Goal: Task Accomplishment & Management: Manage account settings

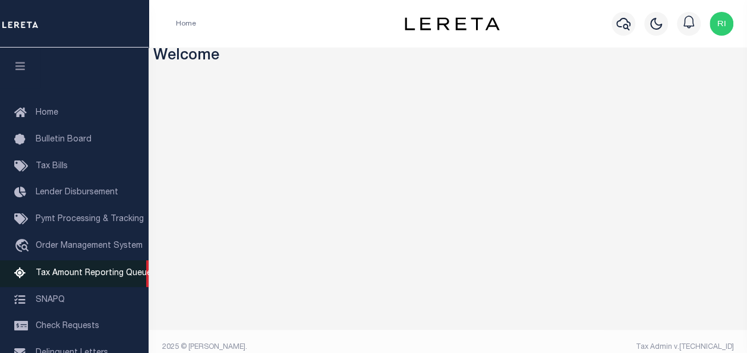
click at [92, 278] on span "Tax Amount Reporting Queue" at bounding box center [94, 273] width 116 height 8
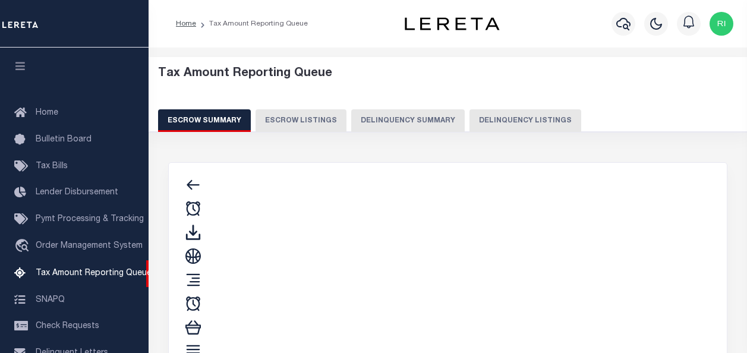
select select "100"
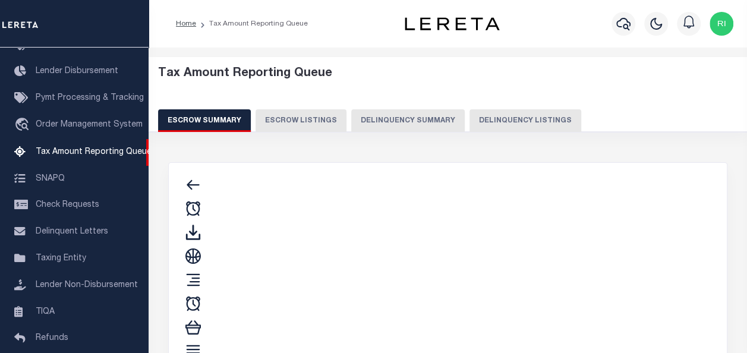
select select "100"
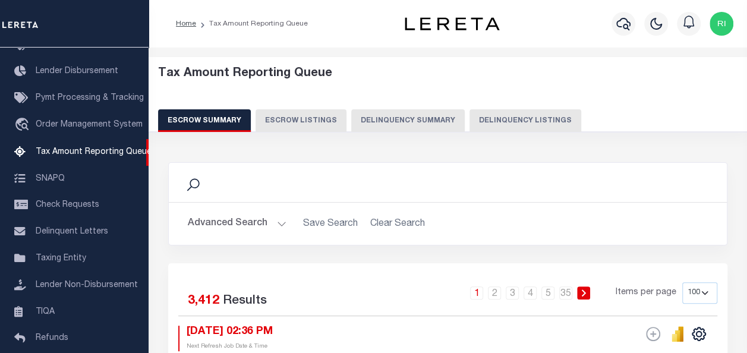
click at [422, 122] on button "Delinquency Summary" at bounding box center [408, 120] width 114 height 23
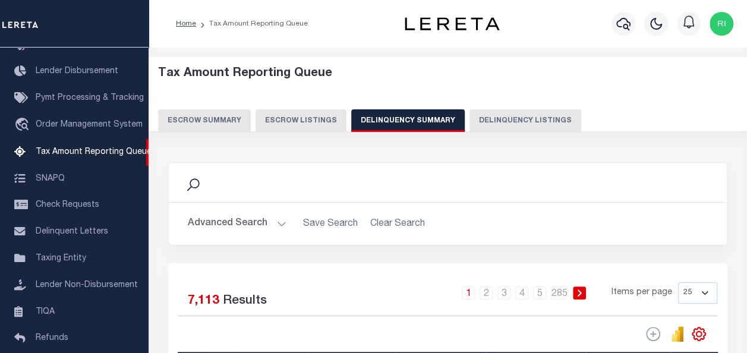
click at [504, 121] on button "Delinquency Listings" at bounding box center [526, 120] width 112 height 23
select select
select select "100"
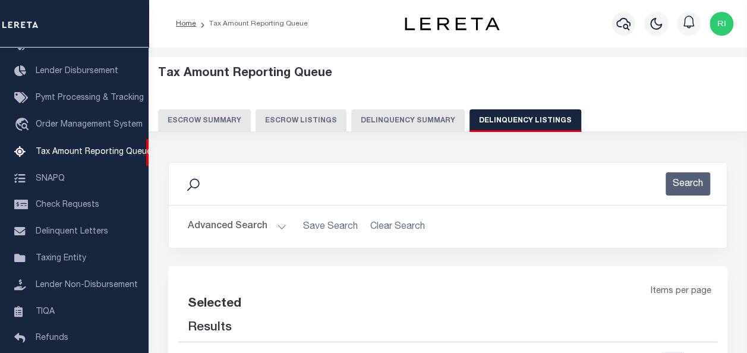
select select "100"
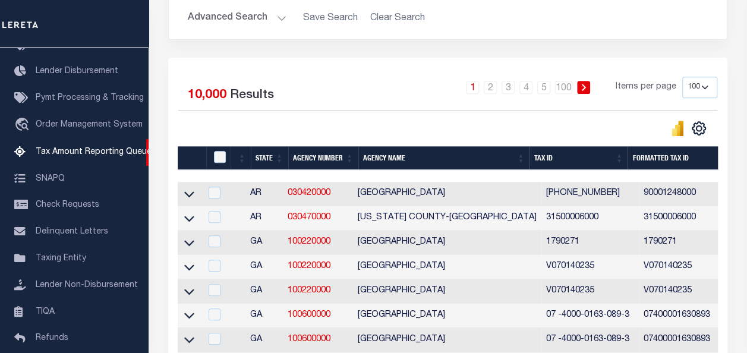
scroll to position [178, 0]
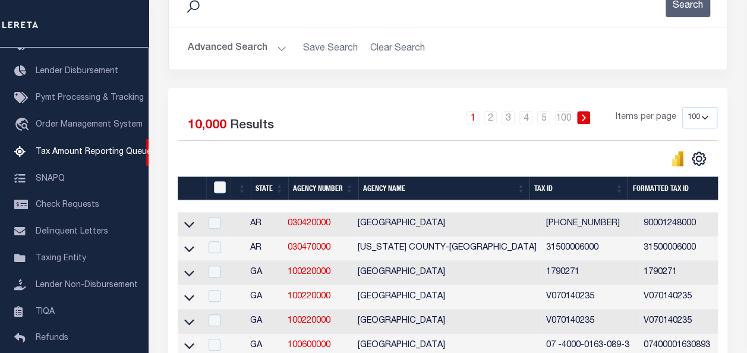
click at [247, 49] on button "Advanced Search" at bounding box center [237, 48] width 99 height 23
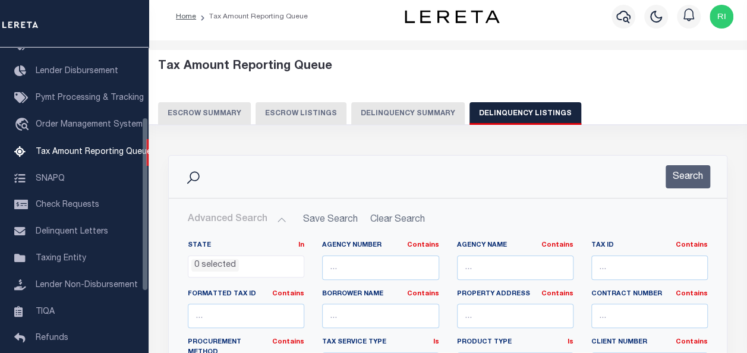
scroll to position [0, 0]
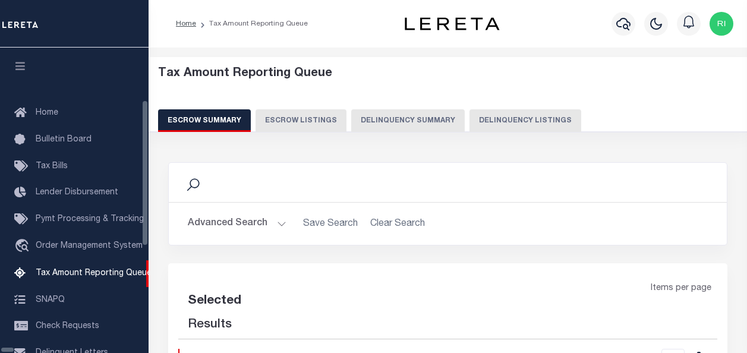
select select "100"
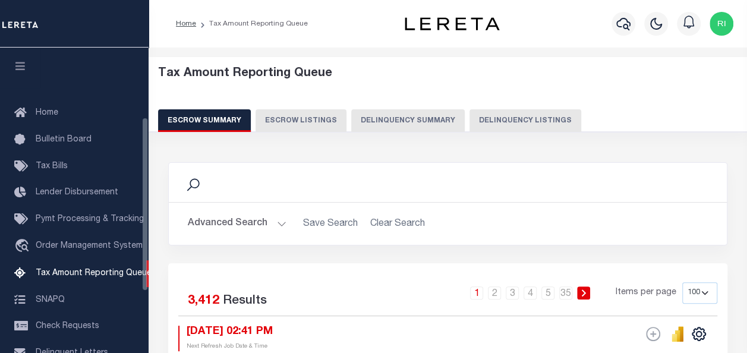
scroll to position [121, 0]
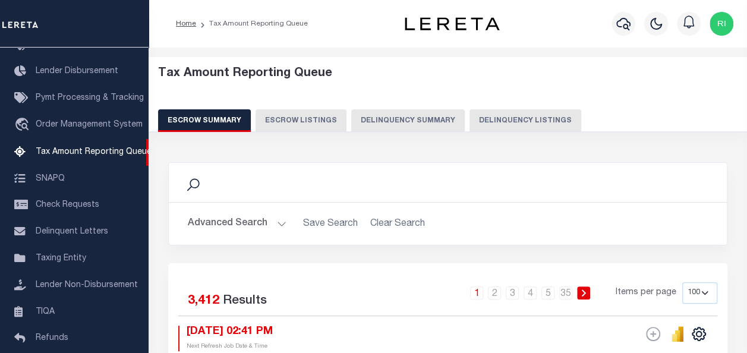
click at [489, 119] on button "Delinquency Listings" at bounding box center [526, 120] width 112 height 23
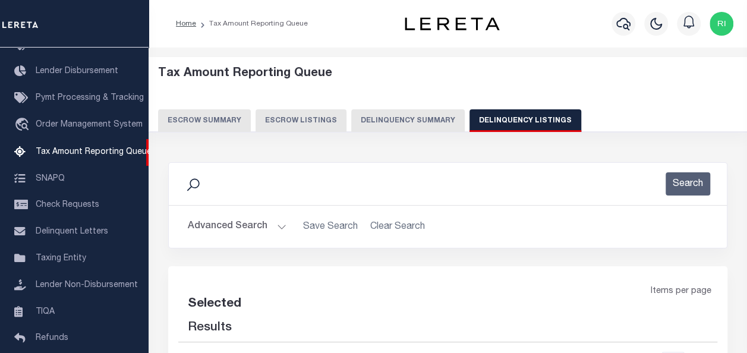
select select "100"
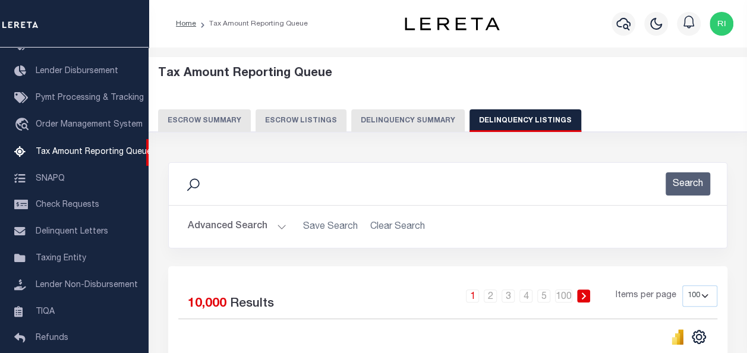
click at [231, 229] on button "Advanced Search" at bounding box center [237, 226] width 99 height 23
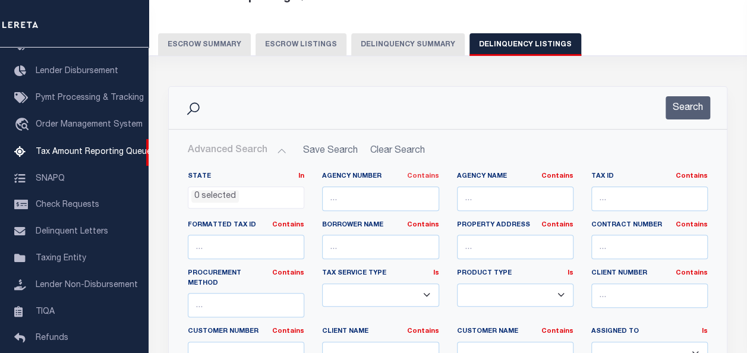
scroll to position [178, 0]
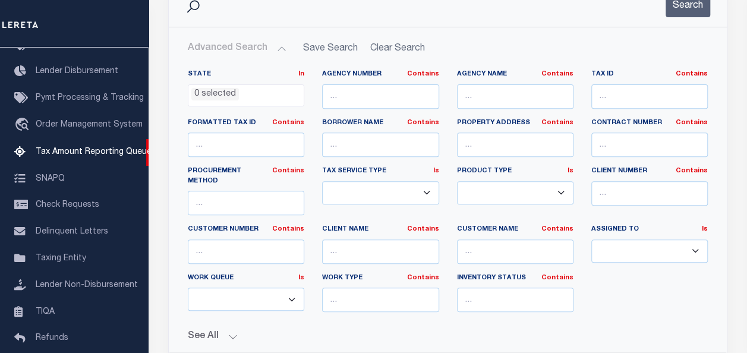
click at [252, 93] on ul "0 selected" at bounding box center [245, 93] width 115 height 16
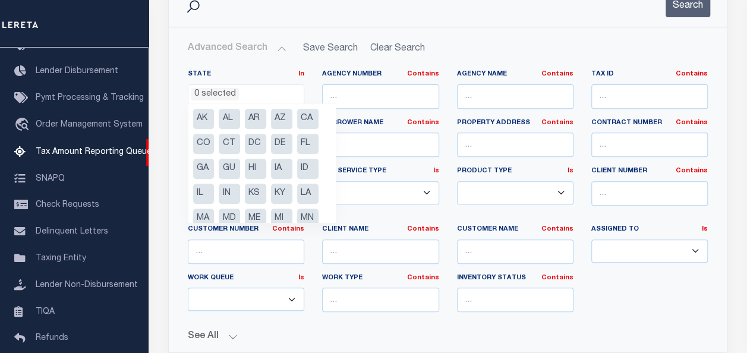
click at [253, 116] on li "AR" at bounding box center [255, 119] width 21 height 20
select select "AR"
click at [259, 117] on li "AR" at bounding box center [255, 119] width 21 height 20
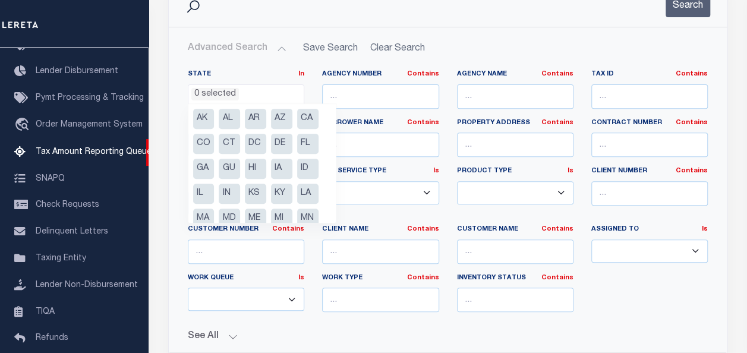
select select "AR"
click at [609, 99] on input "text" at bounding box center [649, 96] width 116 height 24
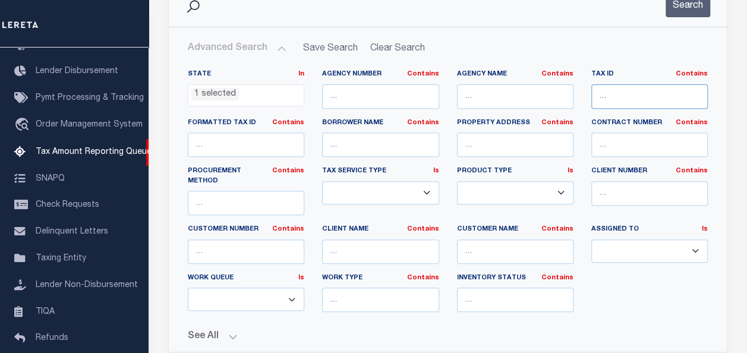
paste input "774-00031-000R"
type input "774-00031-000R"
click at [706, 331] on button "See All" at bounding box center [448, 336] width 520 height 11
click at [188, 331] on button "See All" at bounding box center [448, 336] width 520 height 11
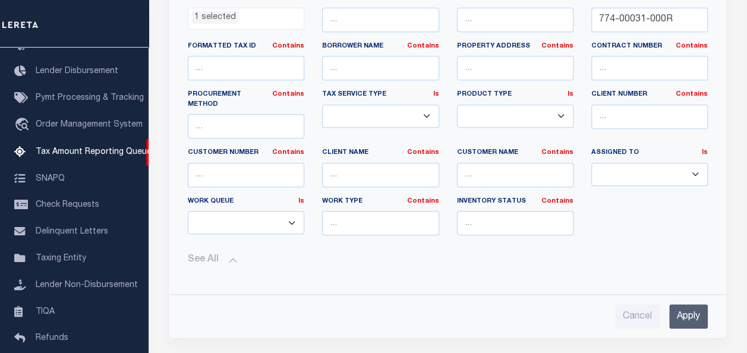
scroll to position [297, 0]
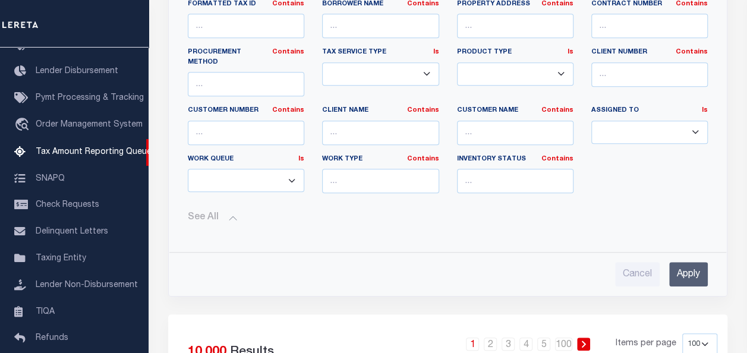
click at [685, 262] on input "Apply" at bounding box center [688, 274] width 39 height 24
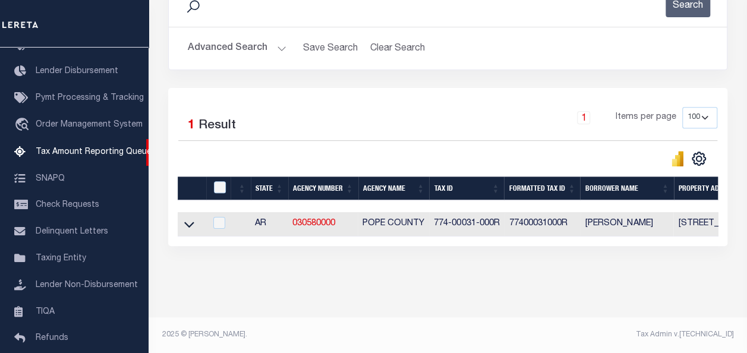
scroll to position [186, 0]
click at [187, 218] on icon at bounding box center [189, 224] width 10 height 12
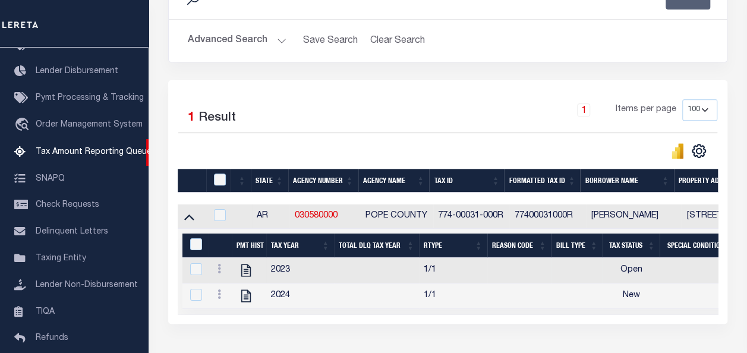
click at [284, 270] on td "2023" at bounding box center [300, 271] width 68 height 26
checkbox input "true"
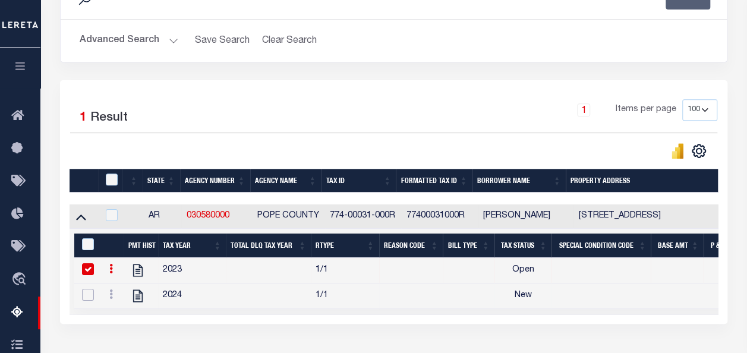
click at [91, 299] on input "checkbox" at bounding box center [88, 295] width 12 height 12
checkbox input "true"
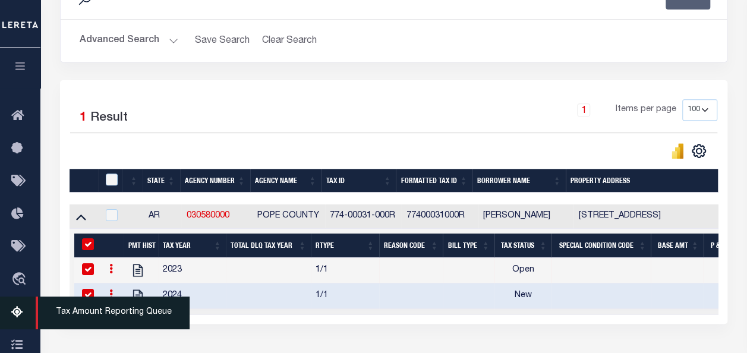
click at [433, 109] on div "1 Items per page 10 25 50 100 500" at bounding box center [477, 114] width 481 height 31
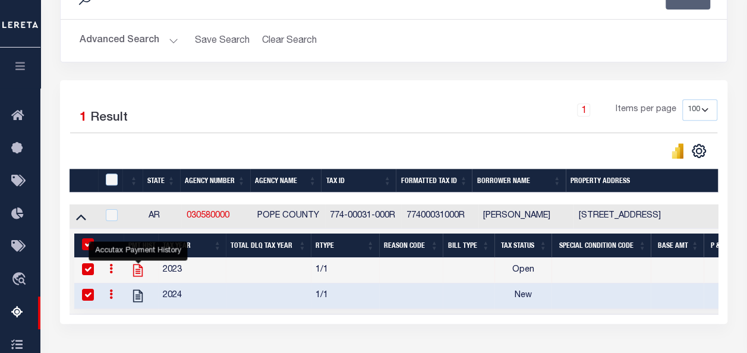
click at [139, 269] on icon "" at bounding box center [137, 270] width 15 height 15
checkbox input "false"
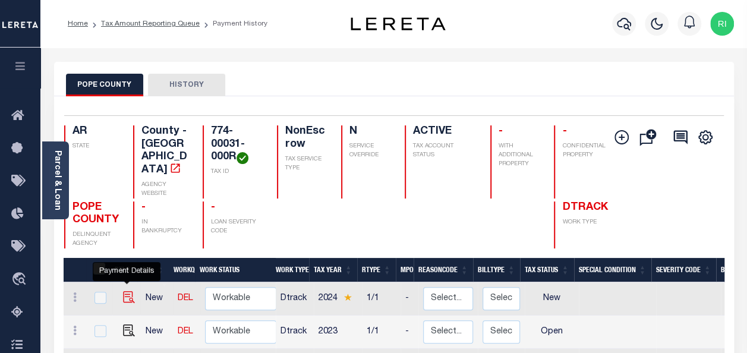
click at [125, 291] on img "" at bounding box center [129, 297] width 12 height 12
checkbox input "true"
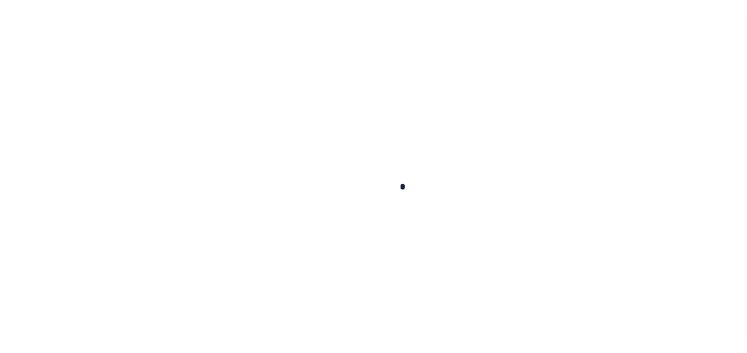
checkbox input "false"
type input "06/06/2025"
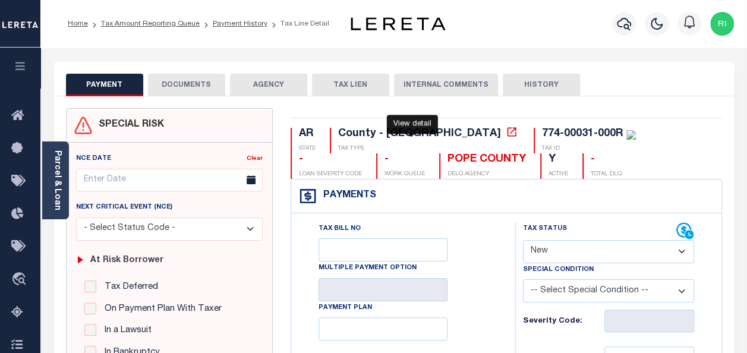
click at [506, 131] on icon at bounding box center [512, 132] width 12 height 12
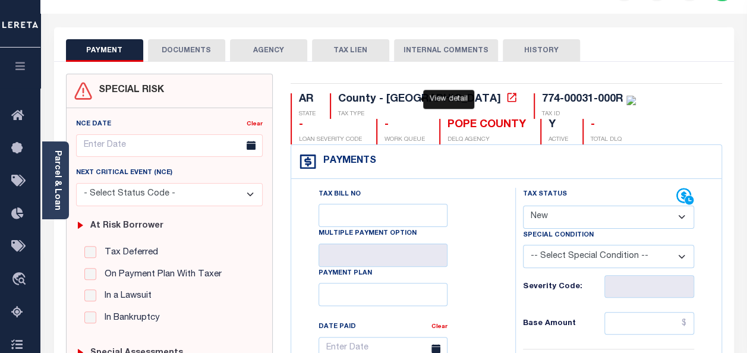
scroll to position [119, 0]
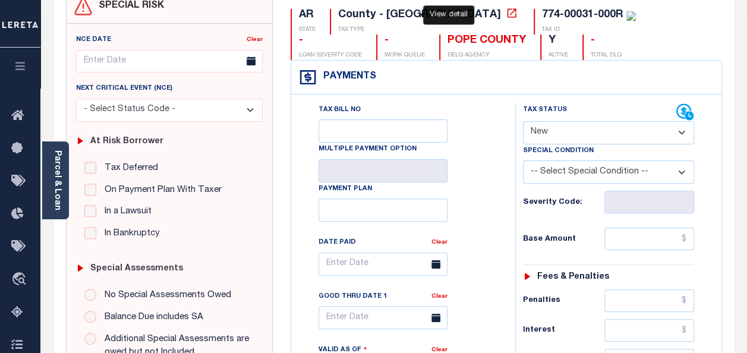
click at [644, 134] on select "- Select Status Code - Open Due/Unpaid Paid Incomplete No Tax Due Internal Refu…" at bounding box center [608, 132] width 171 height 23
select select "PYD"
click at [523, 121] on select "- Select Status Code - Open Due/Unpaid Paid Incomplete No Tax Due Internal Refu…" at bounding box center [608, 132] width 171 height 23
type input "[DATE]"
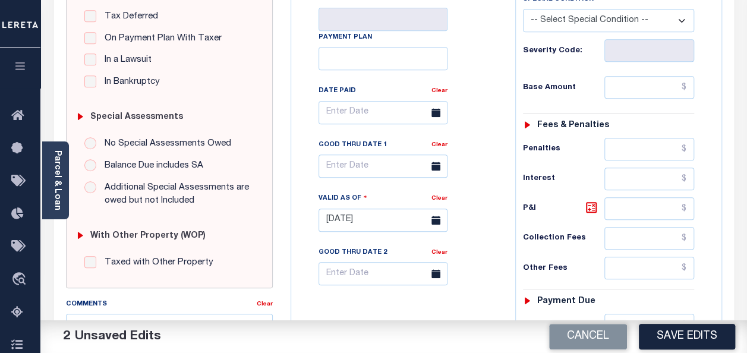
scroll to position [297, 0]
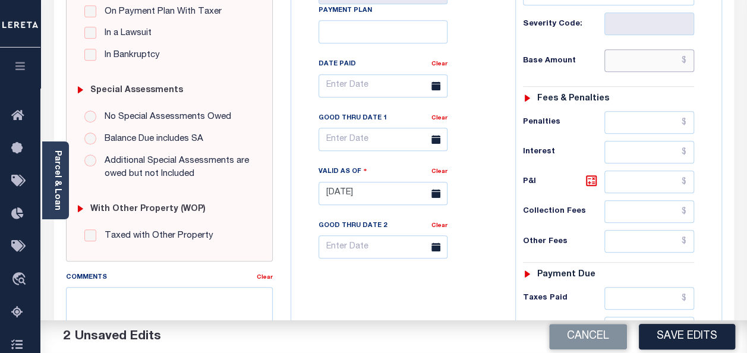
click at [626, 59] on input "text" at bounding box center [649, 60] width 90 height 23
click at [647, 62] on input "text" at bounding box center [649, 60] width 90 height 23
paste input "$346.30"
type input "$346.30"
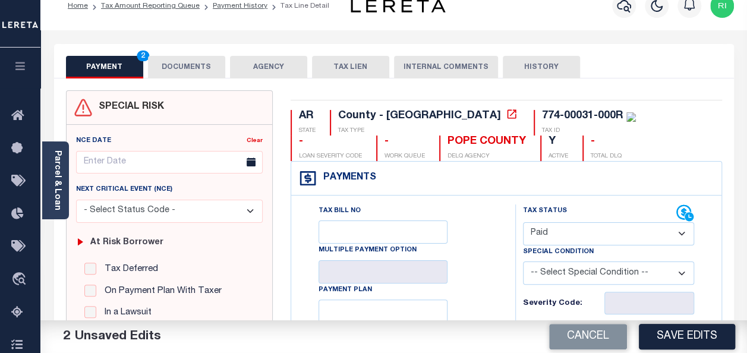
scroll to position [0, 0]
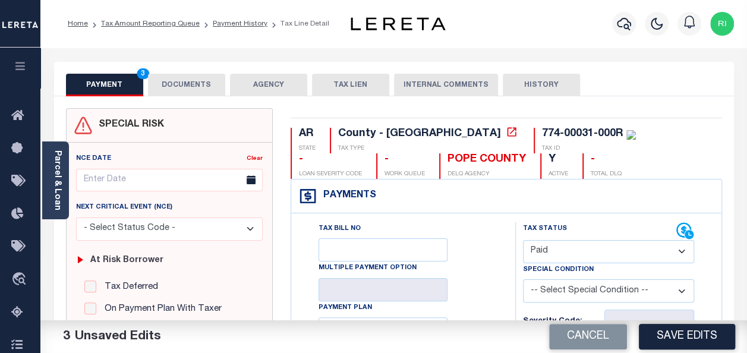
click at [181, 81] on button "DOCUMENTS" at bounding box center [186, 85] width 77 height 23
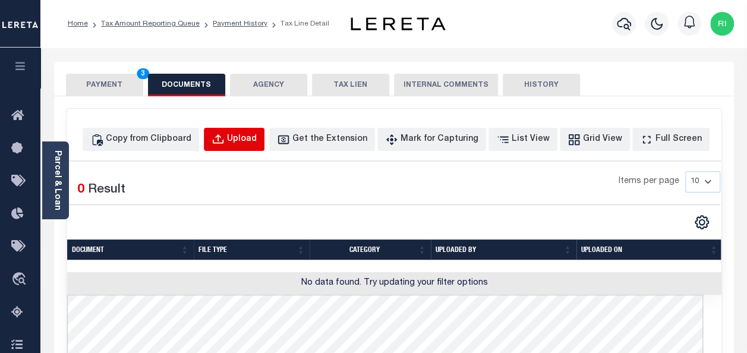
click at [257, 138] on div "Upload" at bounding box center [242, 139] width 30 height 13
select select "POP"
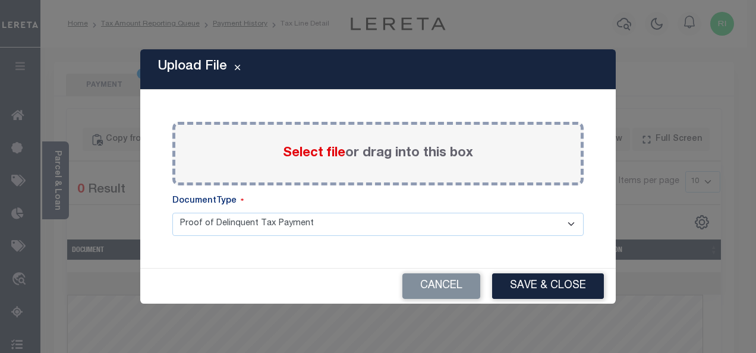
click at [316, 148] on span "Select file" at bounding box center [314, 153] width 62 height 13
click at [0, 0] on input "Select file or drag into this box" at bounding box center [0, 0] width 0 height 0
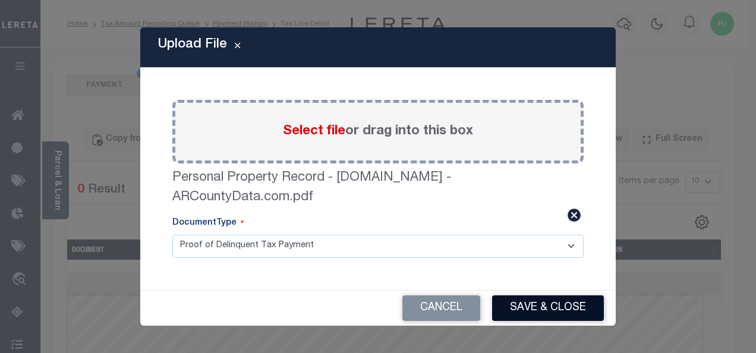
click at [574, 304] on button "Save & Close" at bounding box center [548, 308] width 112 height 26
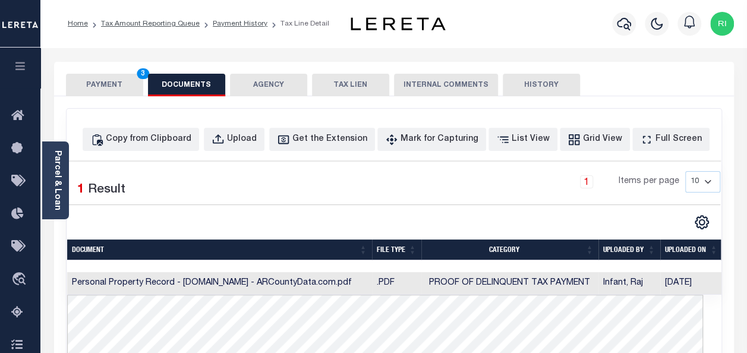
click at [117, 88] on button "PAYMENT 3" at bounding box center [104, 85] width 77 height 23
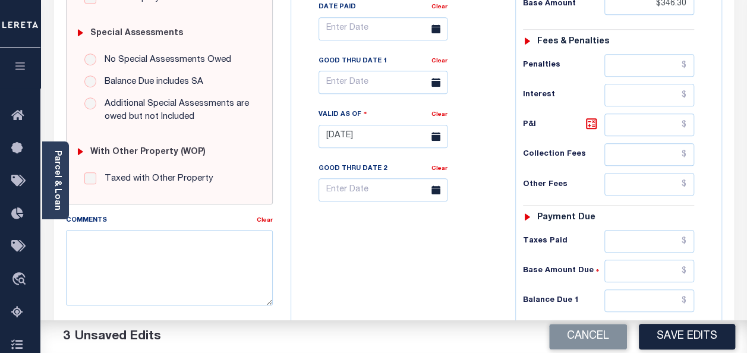
scroll to position [357, 0]
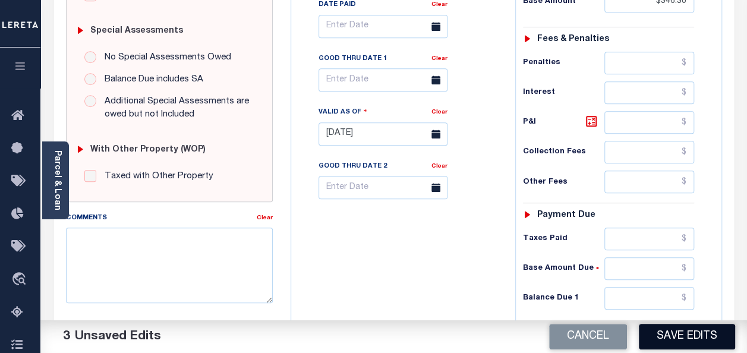
click at [682, 335] on button "Save Edits" at bounding box center [687, 337] width 96 height 26
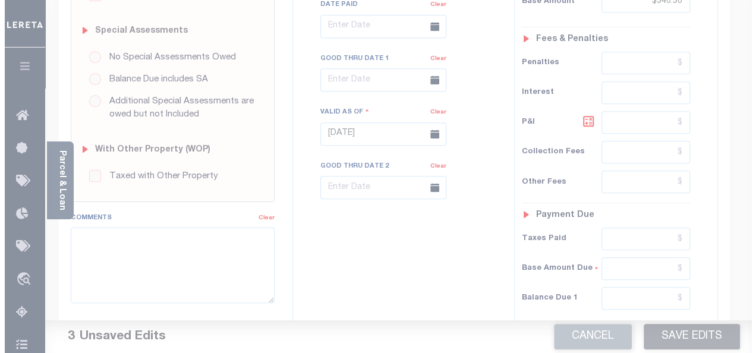
scroll to position [345, 0]
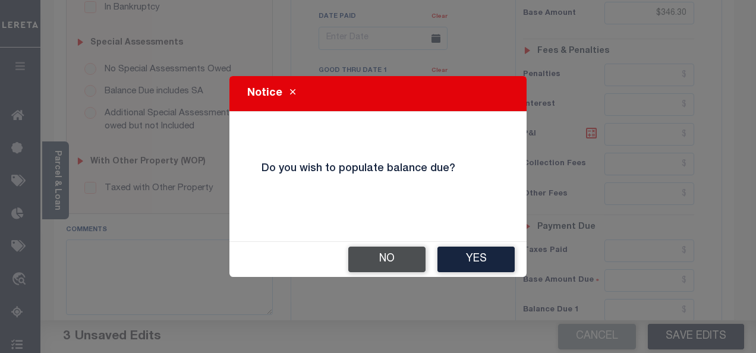
click at [396, 263] on button "No" at bounding box center [386, 260] width 77 height 26
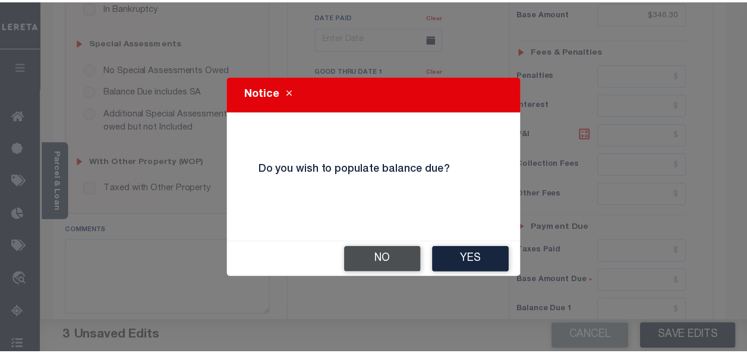
scroll to position [357, 0]
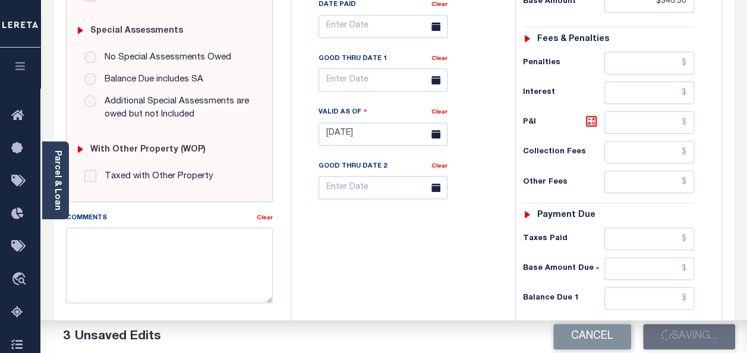
checkbox input "false"
type input "$346.3"
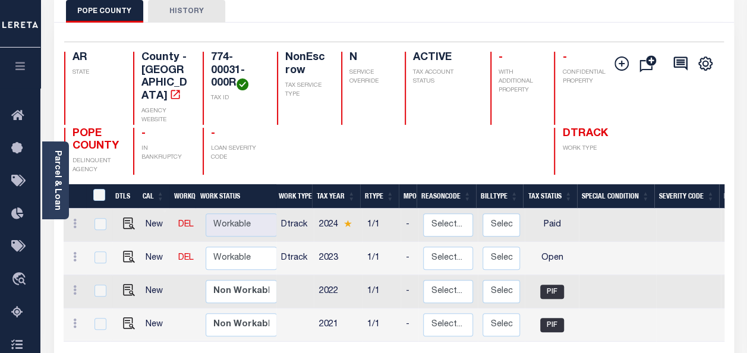
scroll to position [119, 0]
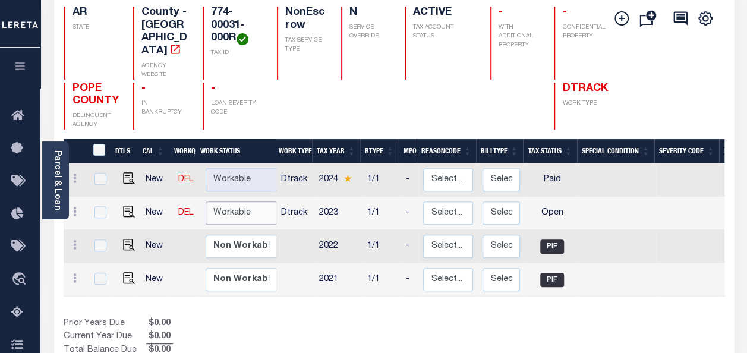
click at [231, 201] on select "Non Workable Workable" at bounding box center [241, 212] width 71 height 23
checkbox input "true"
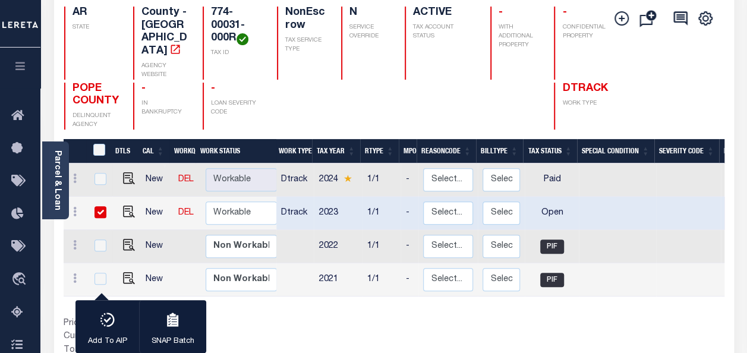
click at [631, 197] on td at bounding box center [617, 213] width 77 height 33
checkbox input "false"
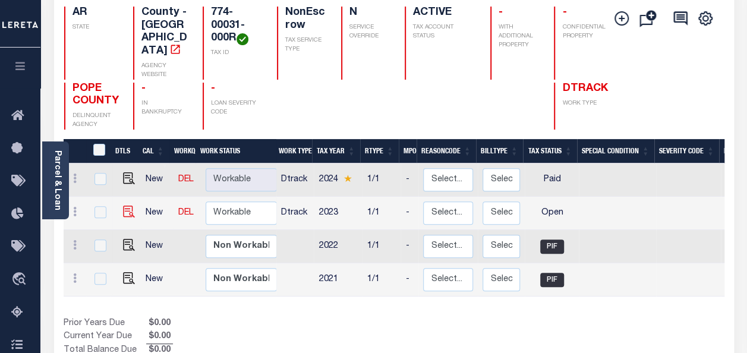
click at [127, 206] on img at bounding box center [129, 212] width 12 height 12
checkbox input "true"
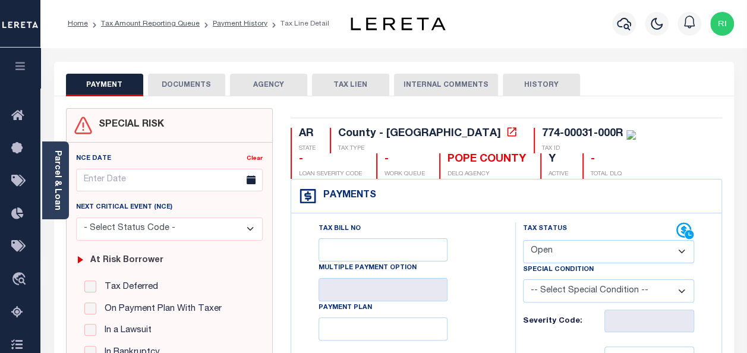
click at [594, 251] on select "- Select Status Code - Open Due/Unpaid Paid Incomplete No Tax Due Internal Refu…" at bounding box center [608, 251] width 171 height 23
select select "PYD"
click at [523, 240] on select "- Select Status Code - Open Due/Unpaid Paid Incomplete No Tax Due Internal Refu…" at bounding box center [608, 251] width 171 height 23
type input "[DATE]"
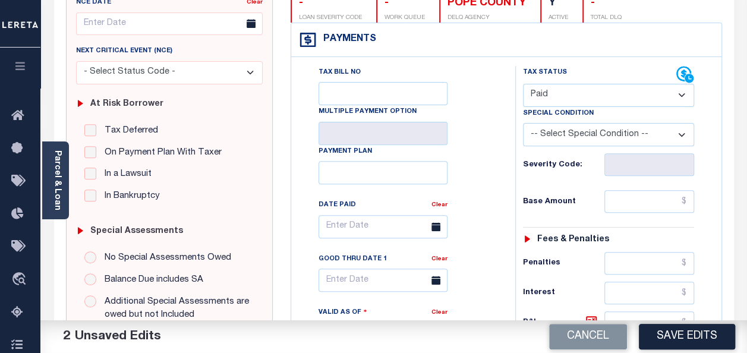
scroll to position [178, 0]
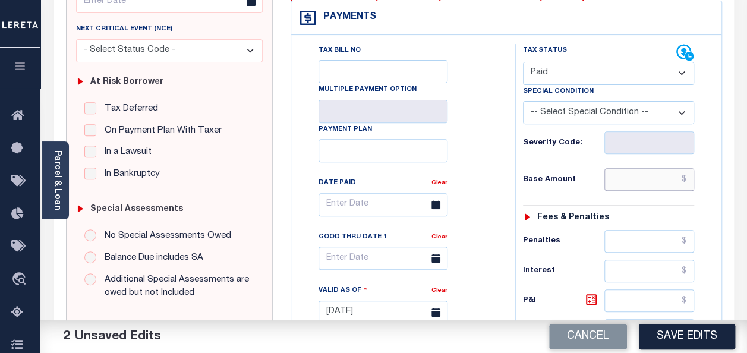
click at [631, 180] on input "text" at bounding box center [649, 179] width 90 height 23
paste input "$434.64"
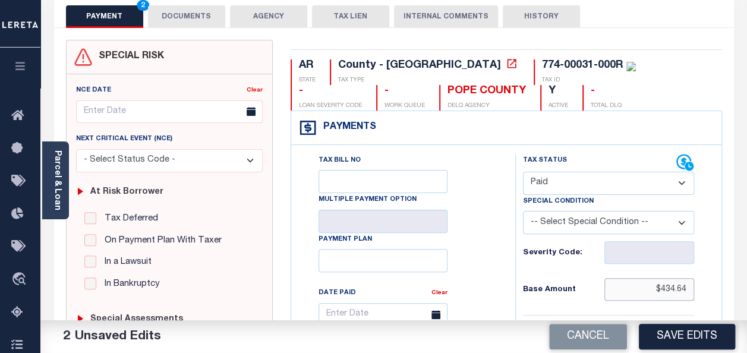
scroll to position [59, 0]
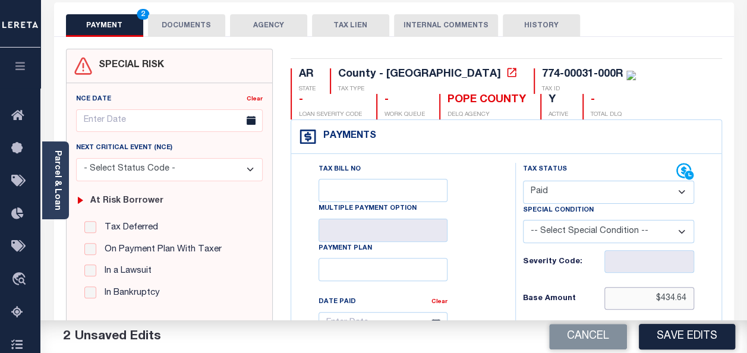
type input "$434.64"
click at [200, 26] on button "DOCUMENTS" at bounding box center [186, 25] width 77 height 23
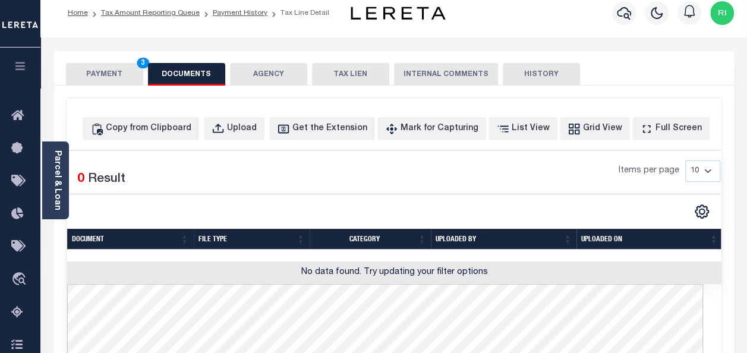
scroll to position [0, 0]
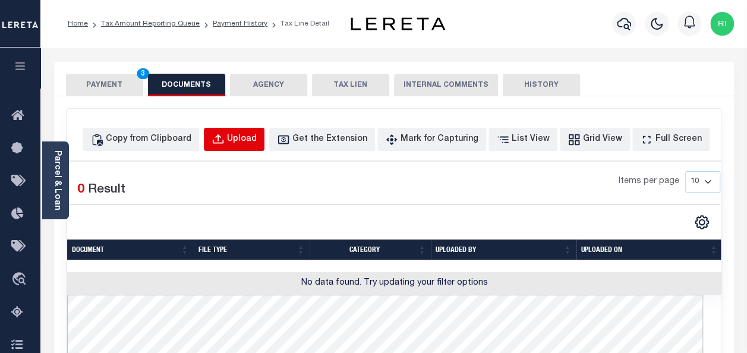
click at [256, 137] on div "Upload" at bounding box center [242, 139] width 30 height 13
select select "POP"
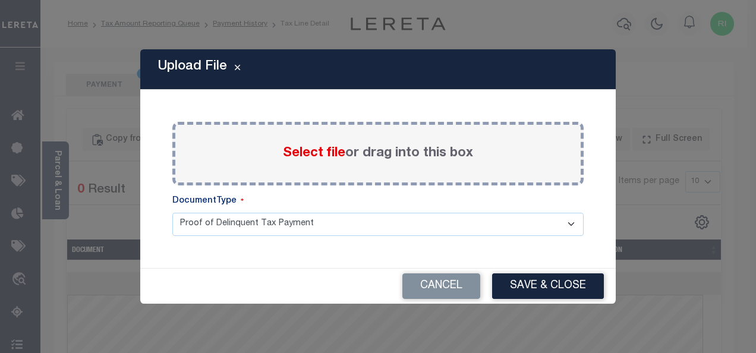
click at [298, 156] on span "Select file" at bounding box center [314, 153] width 62 height 13
click at [0, 0] on input "Select file or drag into this box" at bounding box center [0, 0] width 0 height 0
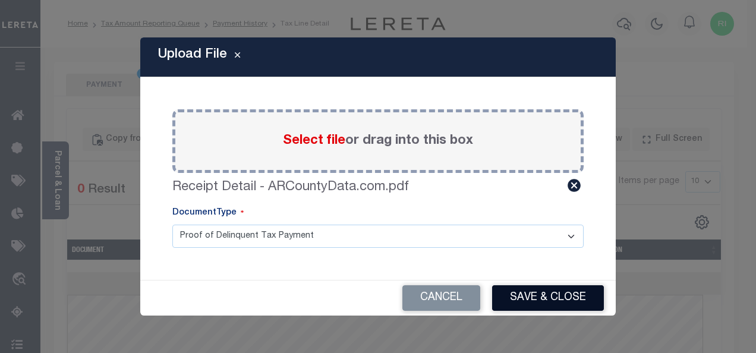
click at [537, 298] on button "Save & Close" at bounding box center [548, 298] width 112 height 26
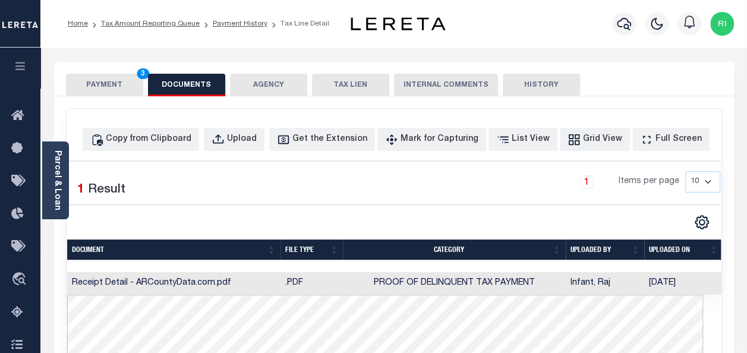
click at [109, 89] on button "PAYMENT 3" at bounding box center [104, 85] width 77 height 23
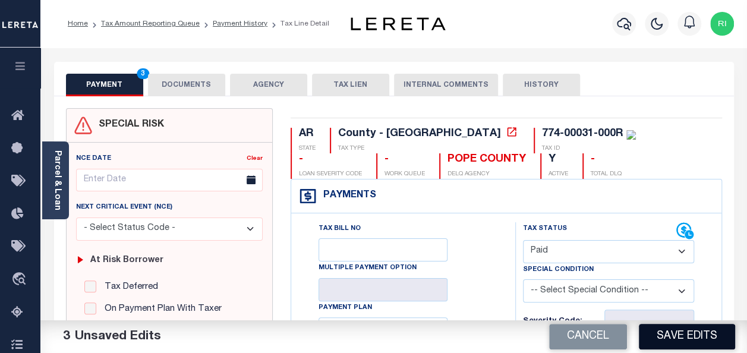
click at [686, 330] on button "Save Edits" at bounding box center [687, 337] width 96 height 26
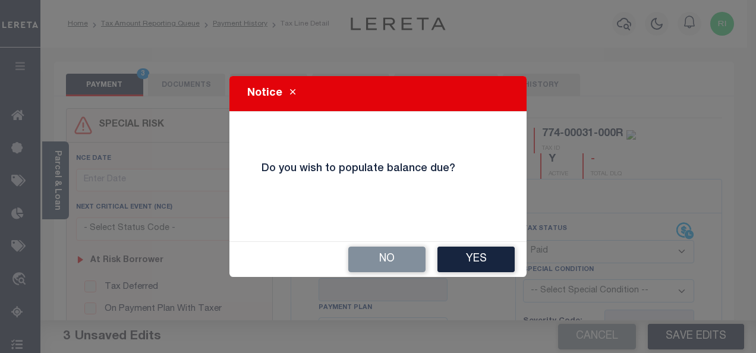
click at [377, 259] on button "No" at bounding box center [386, 260] width 77 height 26
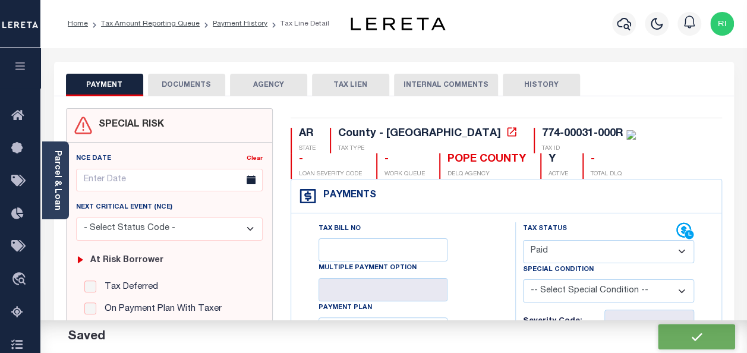
checkbox input "false"
type input "$434.64"
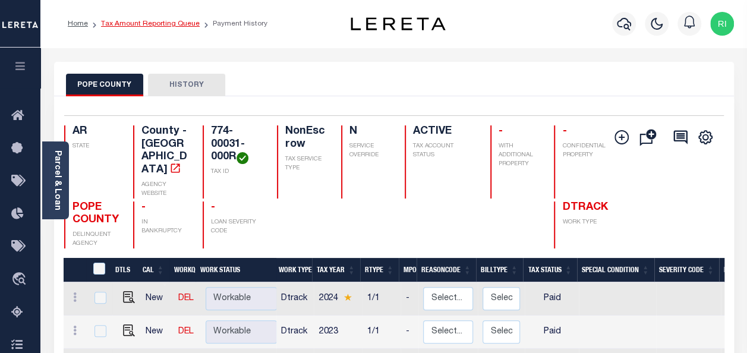
click at [171, 24] on link "Tax Amount Reporting Queue" at bounding box center [150, 23] width 99 height 7
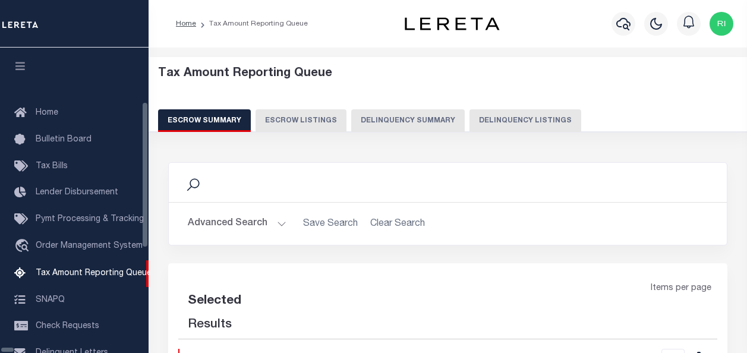
select select "100"
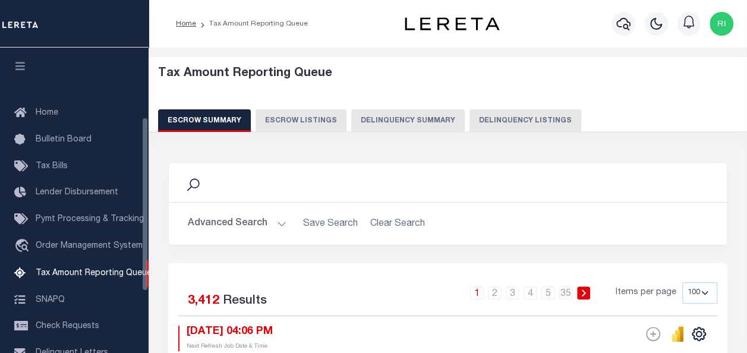
scroll to position [121, 0]
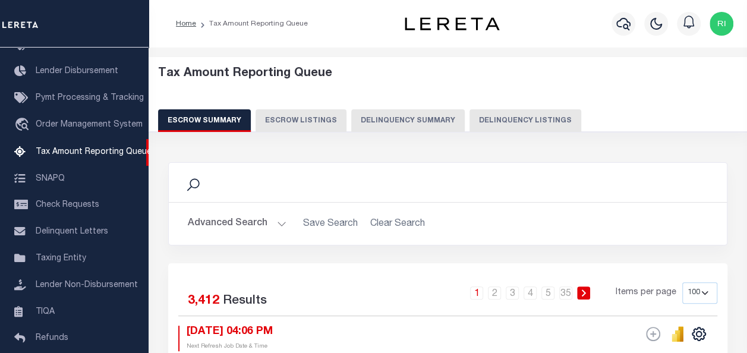
click at [494, 124] on button "Delinquency Listings" at bounding box center [526, 120] width 112 height 23
select select "AR"
select select "100"
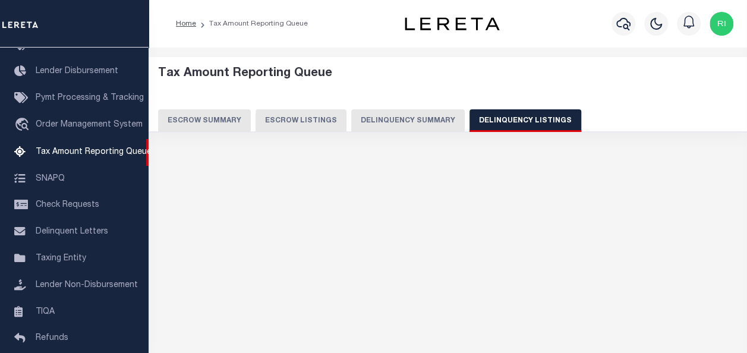
select select "100"
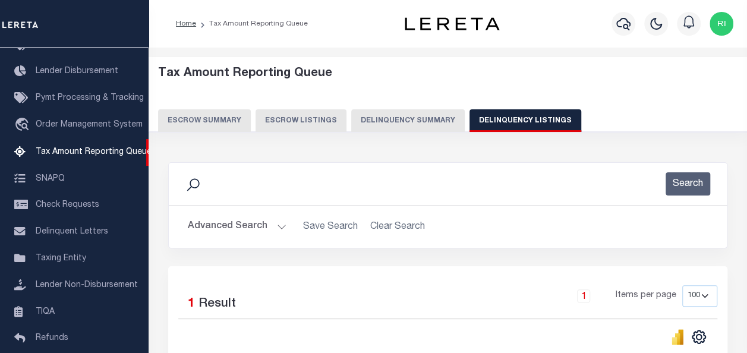
click at [225, 229] on button "Advanced Search" at bounding box center [237, 226] width 99 height 23
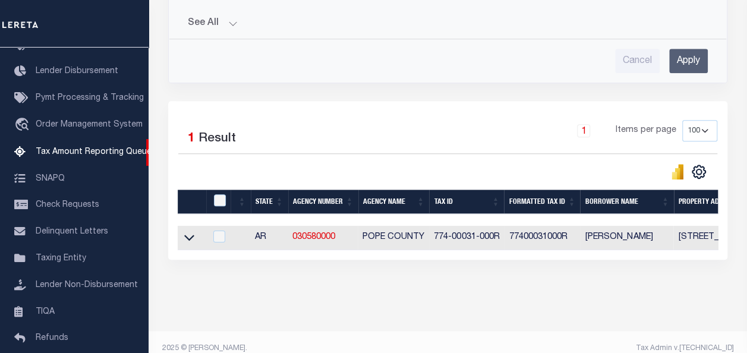
scroll to position [500, 0]
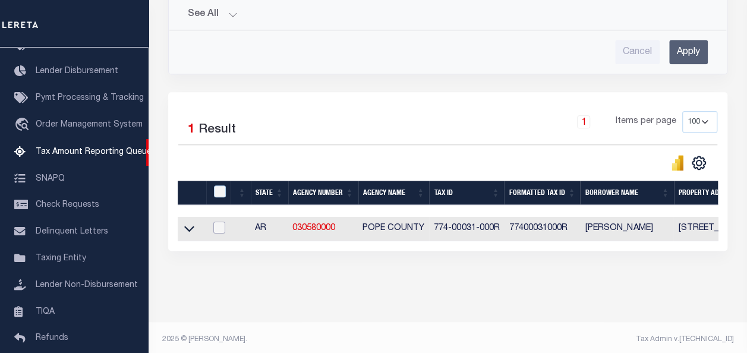
click at [221, 222] on input "checkbox" at bounding box center [219, 228] width 12 height 12
checkbox input "true"
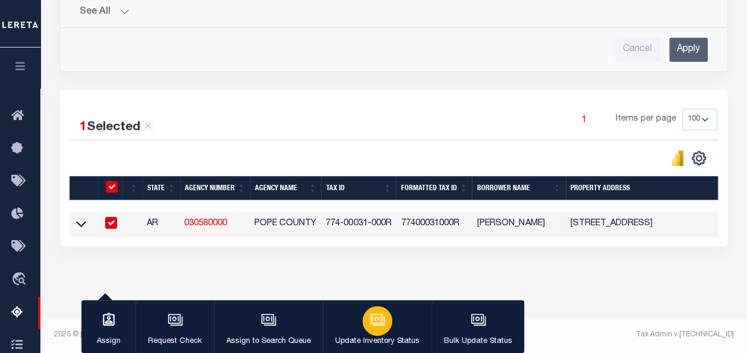
click at [370, 328] on icon "button" at bounding box center [377, 319] width 15 height 15
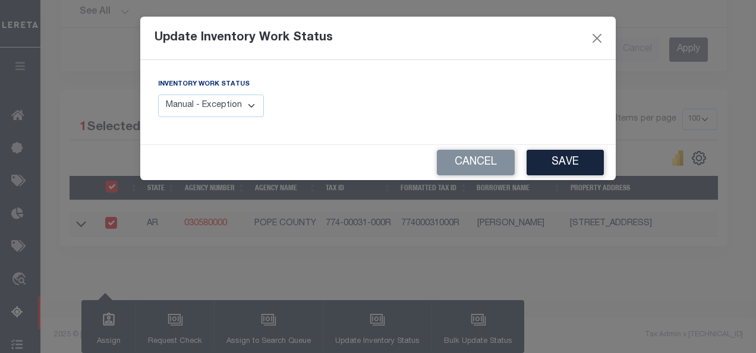
click at [256, 103] on select "Manual - Exception Pended - Awaiting Search Late Add Exception Completed" at bounding box center [211, 106] width 106 height 23
select select "4"
click at [158, 95] on select "Manual - Exception Pended - Awaiting Search Late Add Exception Completed" at bounding box center [211, 106] width 106 height 23
click at [542, 158] on button "Save" at bounding box center [565, 163] width 77 height 26
